Goal: Information Seeking & Learning: Learn about a topic

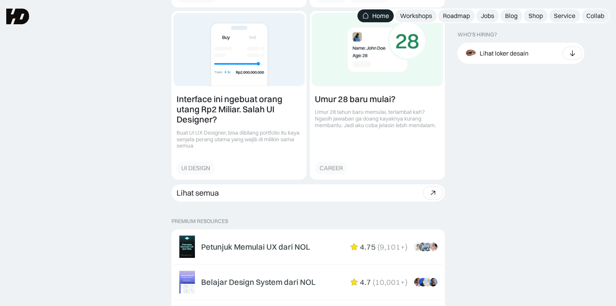
scroll to position [977, 0]
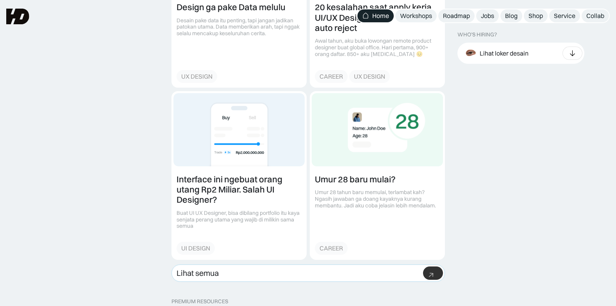
drag, startPoint x: 209, startPoint y: 275, endPoint x: 206, endPoint y: 268, distance: 7.7
click at [209, 275] on div "Lihat semua" at bounding box center [198, 272] width 42 height 9
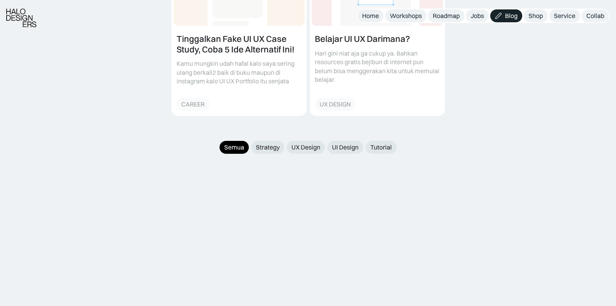
scroll to position [703, 0]
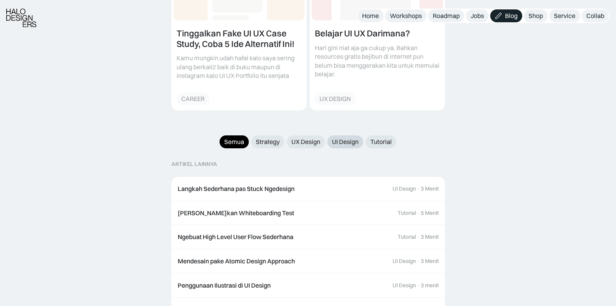
click at [336, 138] on div "UI Design" at bounding box center [345, 142] width 27 height 8
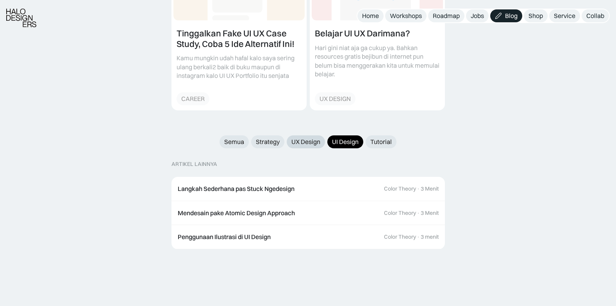
click at [291, 138] on div "UX Design" at bounding box center [305, 142] width 29 height 8
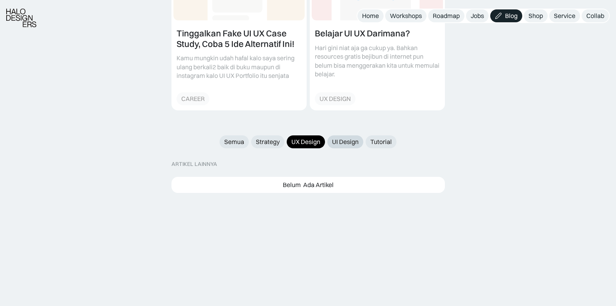
click at [341, 138] on div "UI Design" at bounding box center [345, 142] width 27 height 8
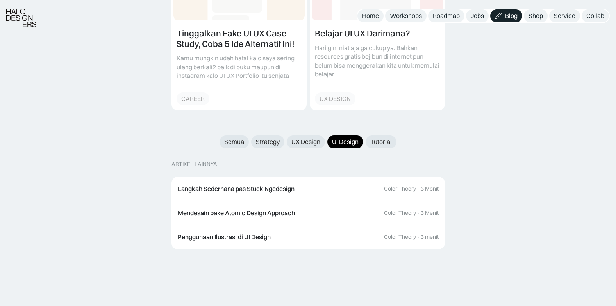
click at [375, 138] on div "Tutorial" at bounding box center [380, 142] width 21 height 8
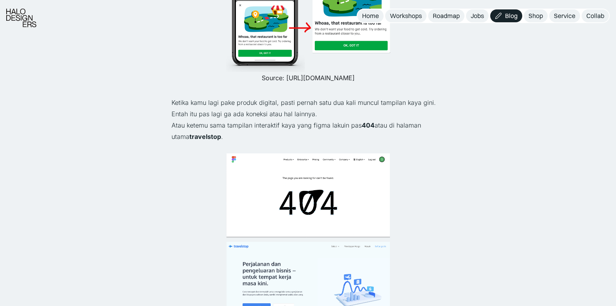
scroll to position [195, 0]
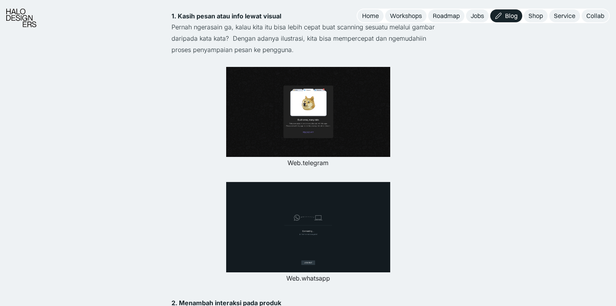
scroll to position [547, 0]
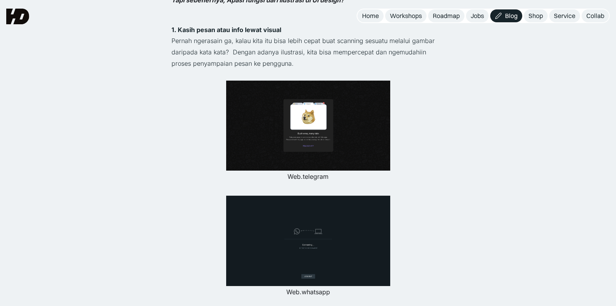
scroll to position [508, 0]
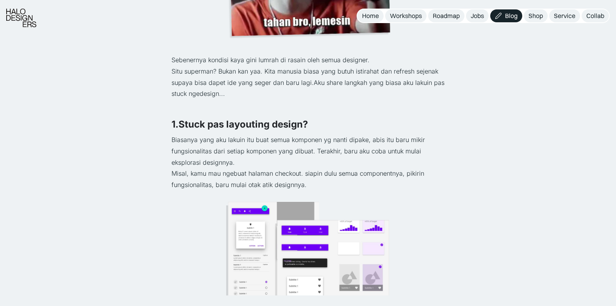
scroll to position [313, 0]
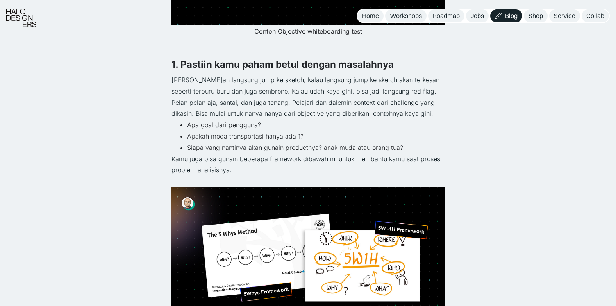
scroll to position [469, 0]
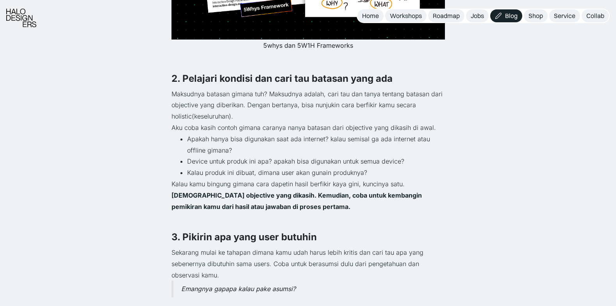
scroll to position [742, 0]
